Goal: Find contact information: Find contact information

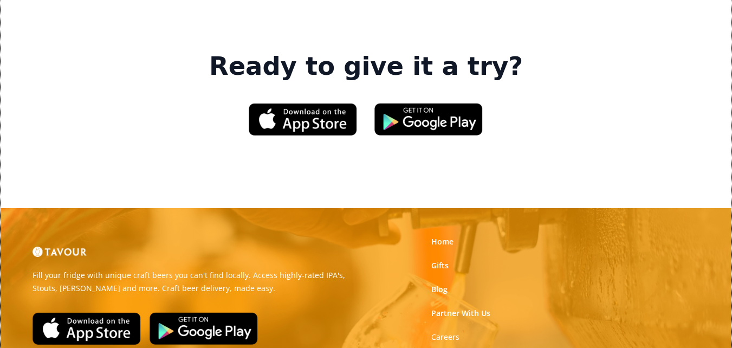
scroll to position [1624, 0]
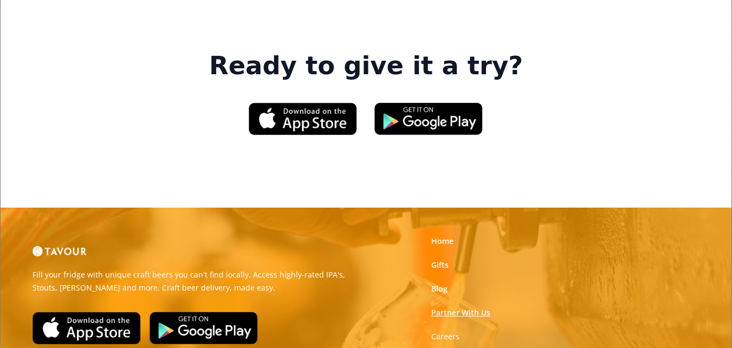
click at [435, 307] on link "Partner With Us" at bounding box center [460, 312] width 59 height 11
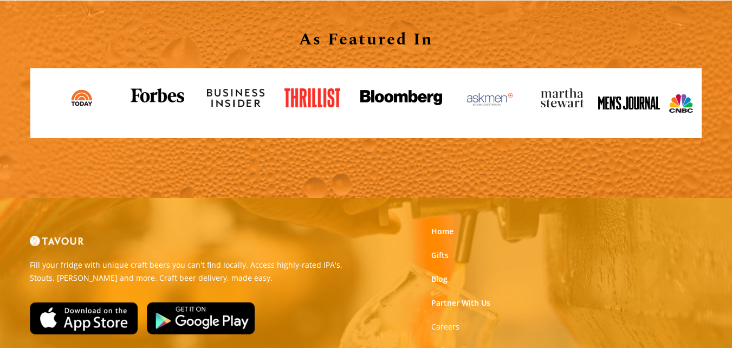
scroll to position [1137, 0]
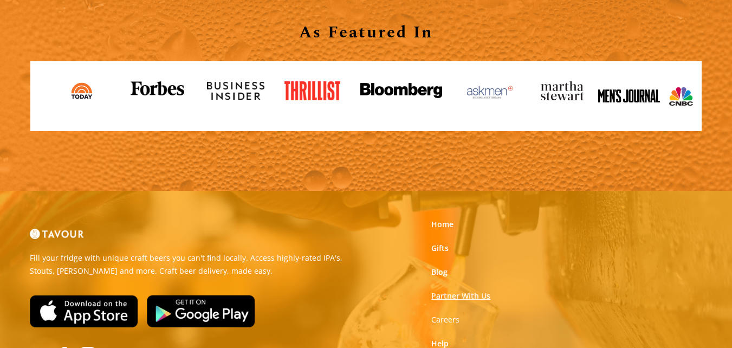
click at [467, 298] on link "Partner With Us" at bounding box center [460, 295] width 59 height 11
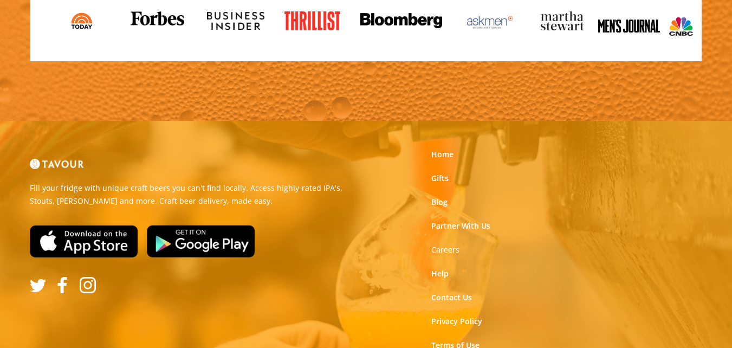
scroll to position [1256, 0]
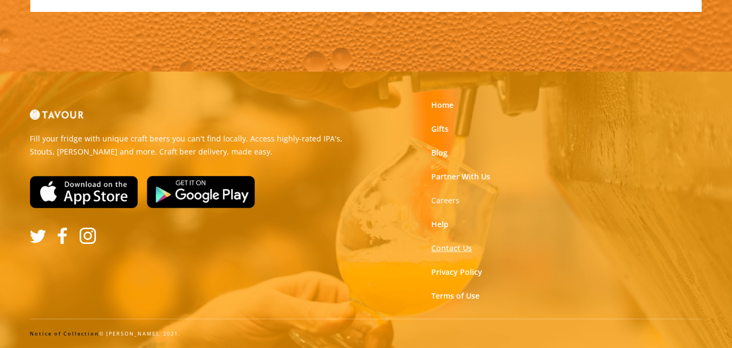
click at [439, 247] on link "Contact Us" at bounding box center [451, 248] width 41 height 11
